Goal: Check status: Check status

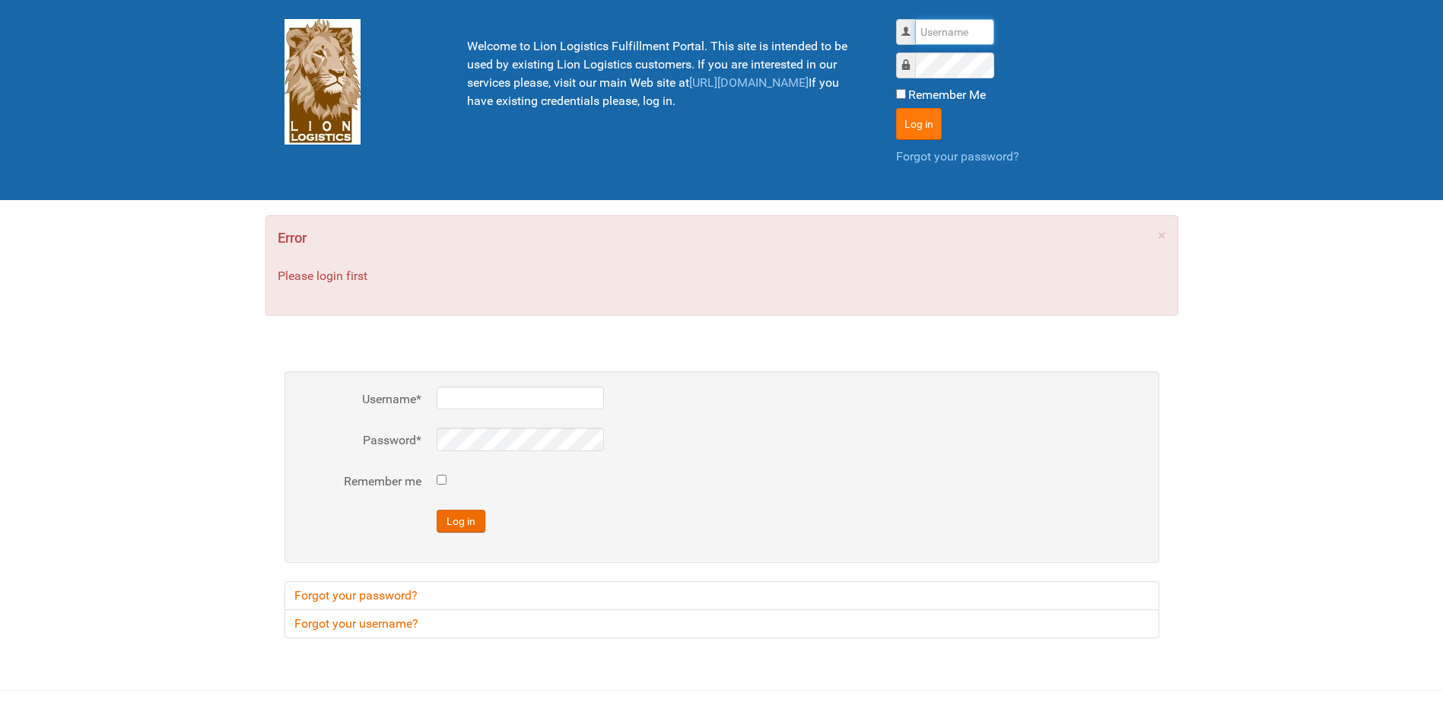
type input "Lion"
click at [917, 135] on button "Log in" at bounding box center [919, 124] width 46 height 32
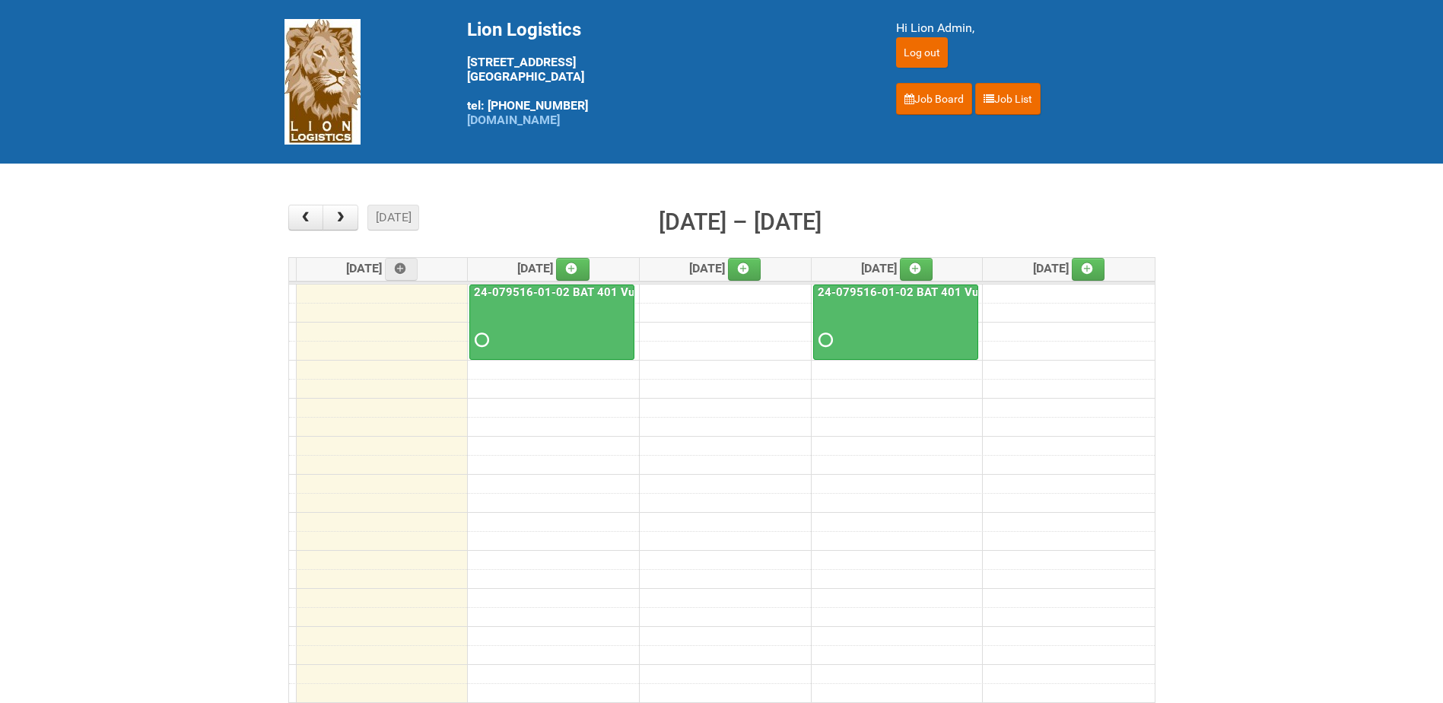
click at [562, 287] on link "24-079516-01-02 BAT 401 Vuse Box RCT" at bounding box center [584, 292] width 227 height 14
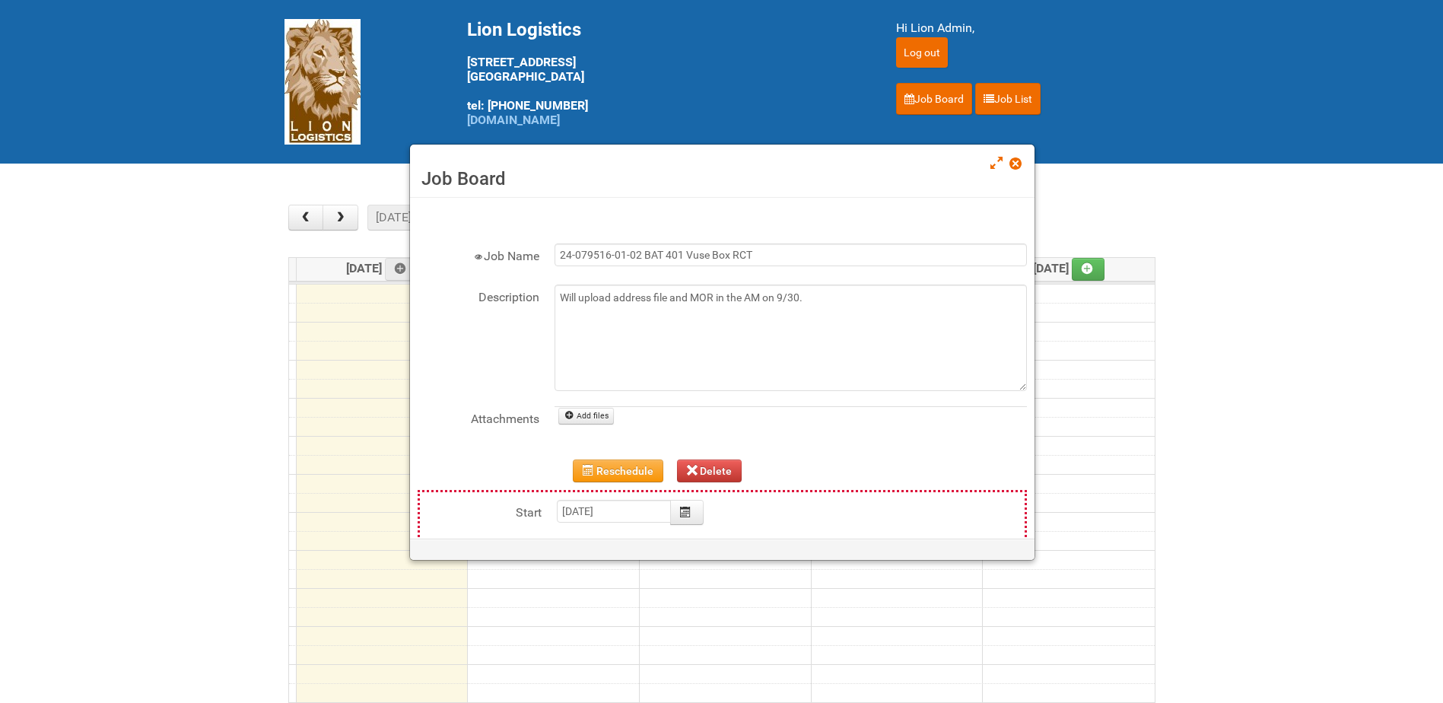
click at [1018, 160] on span at bounding box center [1014, 163] width 11 height 11
